Goal: Task Accomplishment & Management: Complete application form

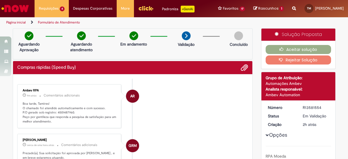
click at [149, 107] on li "AR Ambev RPA 9m atrás 9 minutos atrás Comentários adicionais Boa tarde, Tamires…" at bounding box center [132, 106] width 231 height 44
drag, startPoint x: 54, startPoint y: 112, endPoint x: 70, endPoint y: 112, distance: 15.9
click at [70, 112] on p "Boa tarde, Tamires! O chamado foi atendido automaticamente e com sucesso. P.O g…" at bounding box center [70, 113] width 94 height 22
copy p "4501487960"
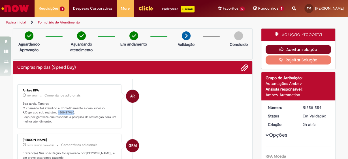
click at [277, 45] on button "Aceitar solução" at bounding box center [298, 49] width 65 height 9
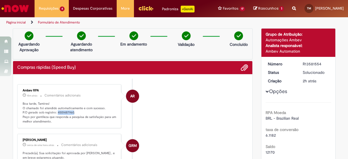
click at [277, 48] on div "Ambev Automation" at bounding box center [298, 51] width 65 height 6
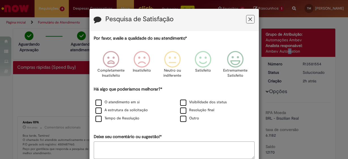
click at [238, 55] on icon "Feedback" at bounding box center [235, 59] width 21 height 17
click at [232, 67] on icon "Feedback" at bounding box center [235, 59] width 21 height 17
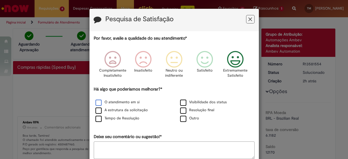
click at [121, 104] on label "O atendimento em si" at bounding box center [117, 102] width 44 height 5
click at [129, 113] on div "A estrutura da solicitação" at bounding box center [132, 110] width 84 height 7
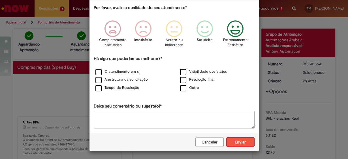
click at [236, 143] on button "Enviar" at bounding box center [240, 142] width 28 height 10
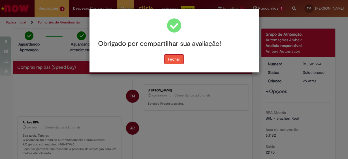
click at [178, 59] on button "Fechar" at bounding box center [174, 59] width 20 height 10
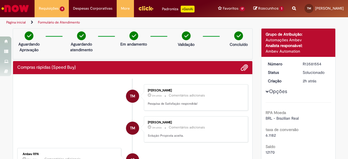
click at [340, 22] on div "Página inicial Formulário de Atendimento" at bounding box center [174, 22] width 348 height 10
click at [258, 7] on span "Rascunhos" at bounding box center [268, 8] width 20 height 5
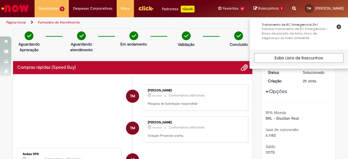
click at [232, 22] on div "Página inicial Formulário de Atendimento" at bounding box center [116, 22] width 232 height 10
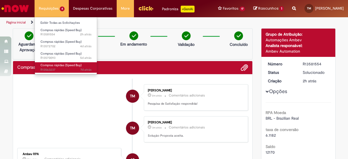
click at [80, 68] on span "7d atrás 7 dias atrás R13563237" at bounding box center [66, 70] width 51 height 5
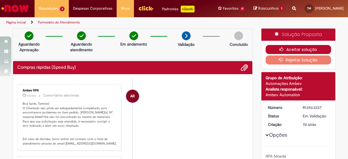
click at [304, 46] on button "Aceitar solução" at bounding box center [298, 49] width 65 height 9
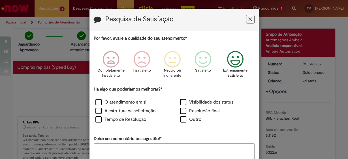
click at [235, 58] on icon "Feedback" at bounding box center [235, 59] width 21 height 17
click at [109, 103] on label "O atendimento em si" at bounding box center [120, 102] width 51 height 7
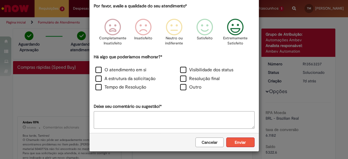
click at [237, 142] on button "Enviar" at bounding box center [240, 143] width 28 height 10
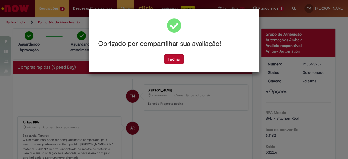
scroll to position [0, 0]
click at [169, 57] on button "Fechar" at bounding box center [174, 59] width 20 height 10
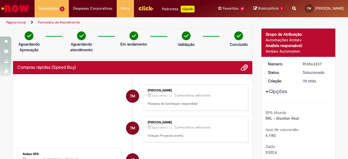
click at [102, 48] on div "Aguardando Aprovação Aguardando atendimento Em andamento Validação Concluído" at bounding box center [133, 43] width 240 height 31
click at [103, 47] on div "Aguardando Aprovação Aguardando atendimento Em andamento Validação Concluído" at bounding box center [133, 43] width 240 height 31
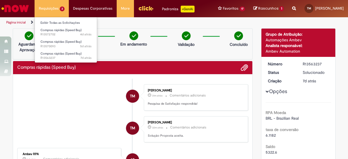
click at [51, 7] on li "Requisições 3 Exibir Todas as Solicitações Compras rápidas (Speed Buy) 4d atrás…" at bounding box center [52, 8] width 34 height 17
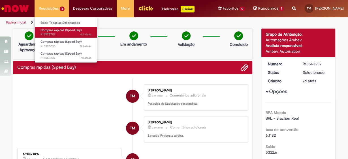
click at [62, 29] on span "Compras rápidas (Speed Buy)" at bounding box center [61, 30] width 41 height 4
